Goal: Task Accomplishment & Management: Use online tool/utility

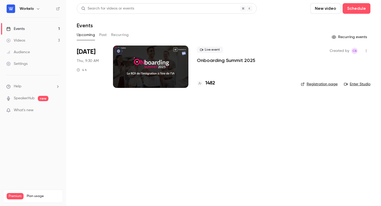
click at [235, 67] on div "Live event Onboarding Summit 2025 1482" at bounding box center [245, 67] width 96 height 42
click at [213, 61] on p "Onboarding Summit 2025" at bounding box center [226, 60] width 59 height 6
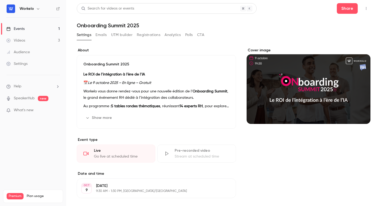
click at [368, 10] on icon "button" at bounding box center [366, 9] width 4 height 4
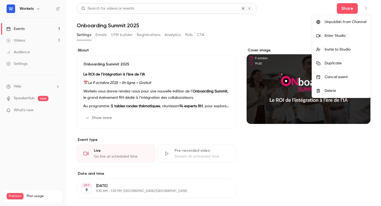
click at [341, 52] on li "Invite to Studio" at bounding box center [341, 50] width 59 height 14
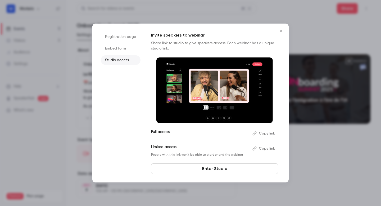
click at [265, 150] on button "Copy link" at bounding box center [265, 148] width 28 height 8
